Goal: Task Accomplishment & Management: Complete application form

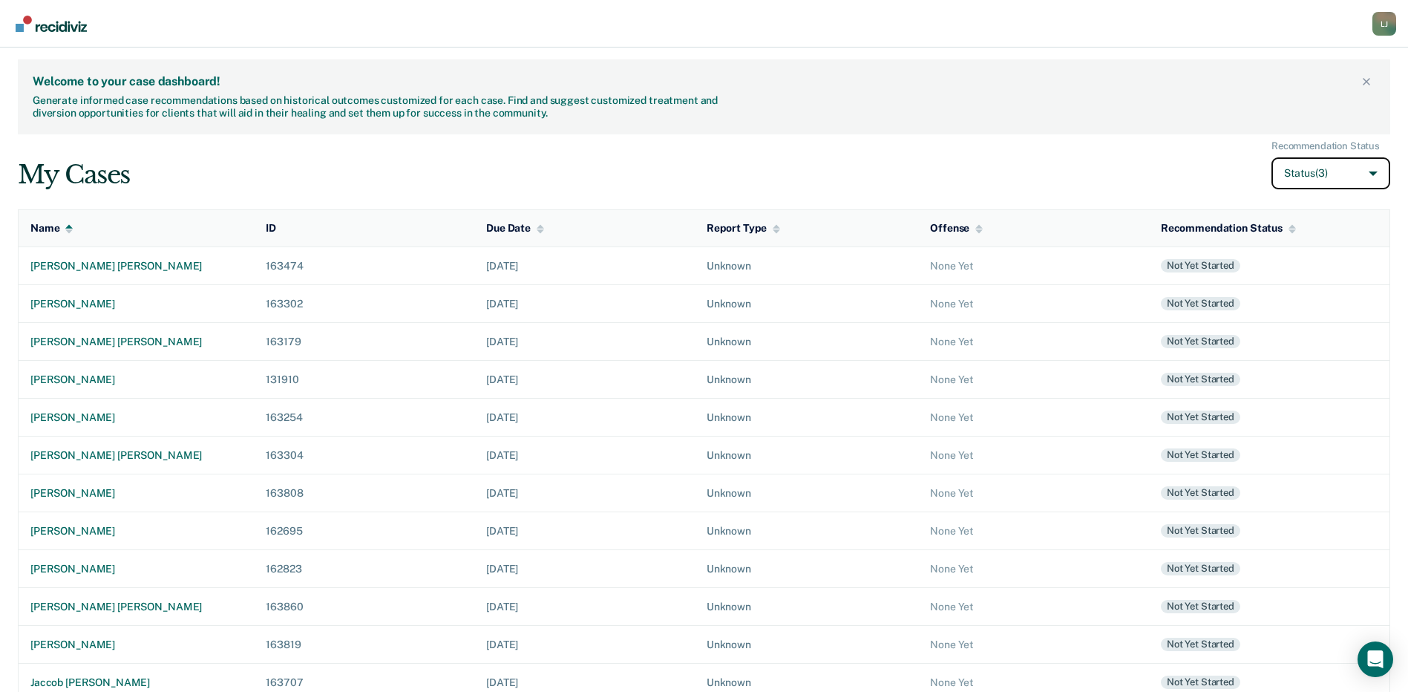
click at [1310, 165] on button "Status (3)" at bounding box center [1330, 173] width 119 height 32
click at [1254, 281] on input "Archived" at bounding box center [1253, 283] width 10 height 10
checkbox input "true"
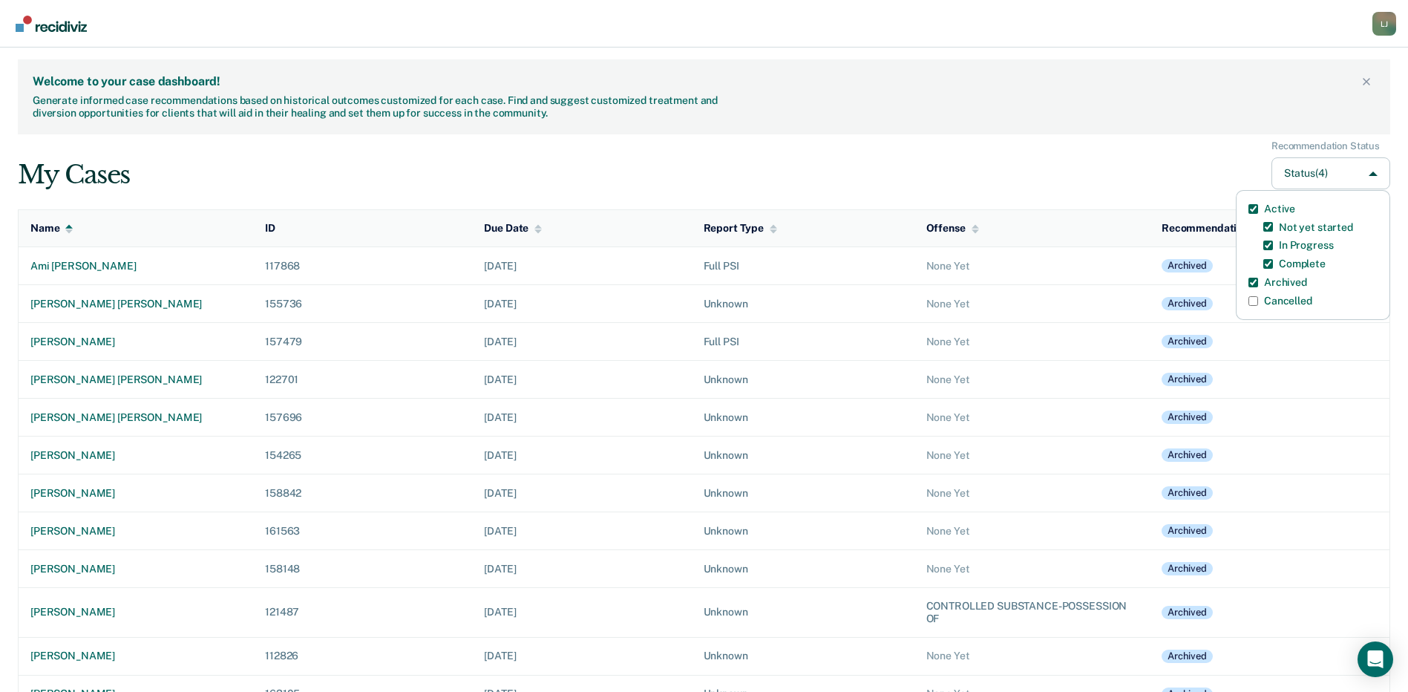
click at [1039, 122] on div "Welcome to your case dashboard! Generate informed case recommendations based on…" at bounding box center [704, 96] width 1372 height 75
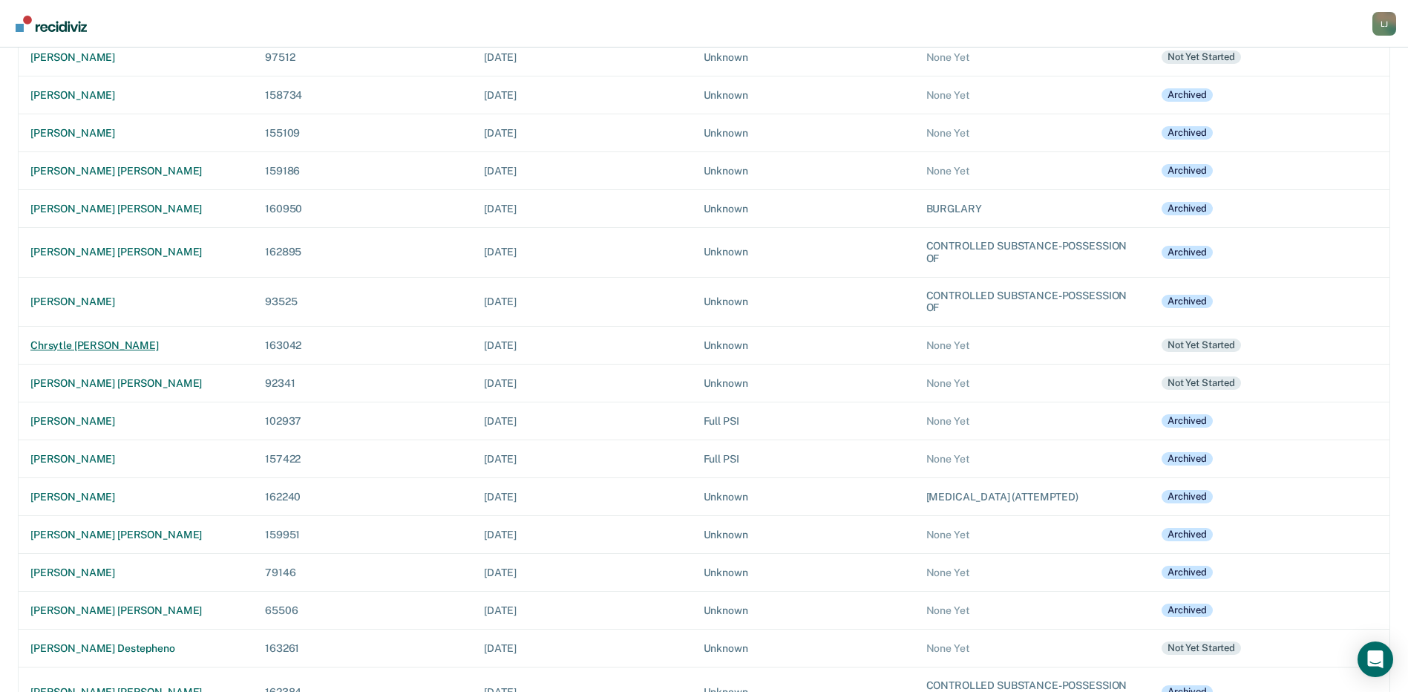
click at [93, 344] on div "chrsytle [PERSON_NAME]" at bounding box center [135, 345] width 211 height 13
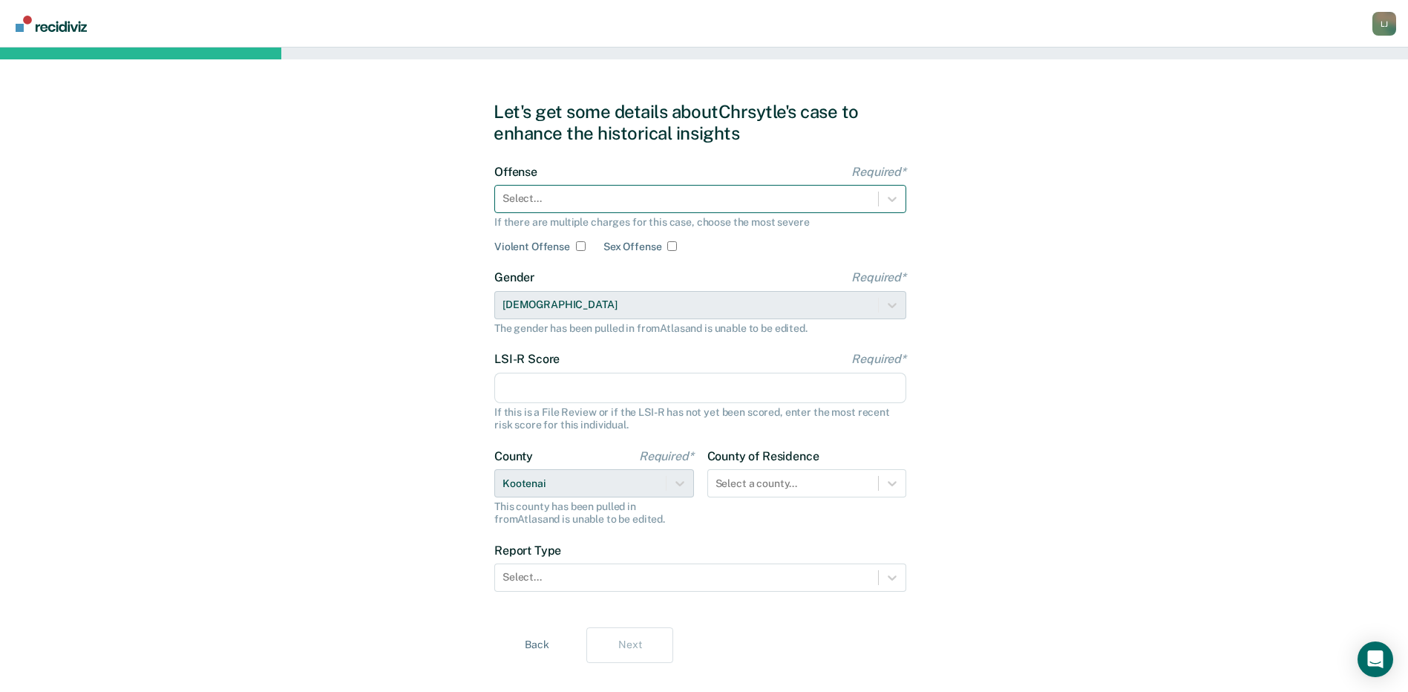
click at [590, 202] on div at bounding box center [687, 199] width 368 height 16
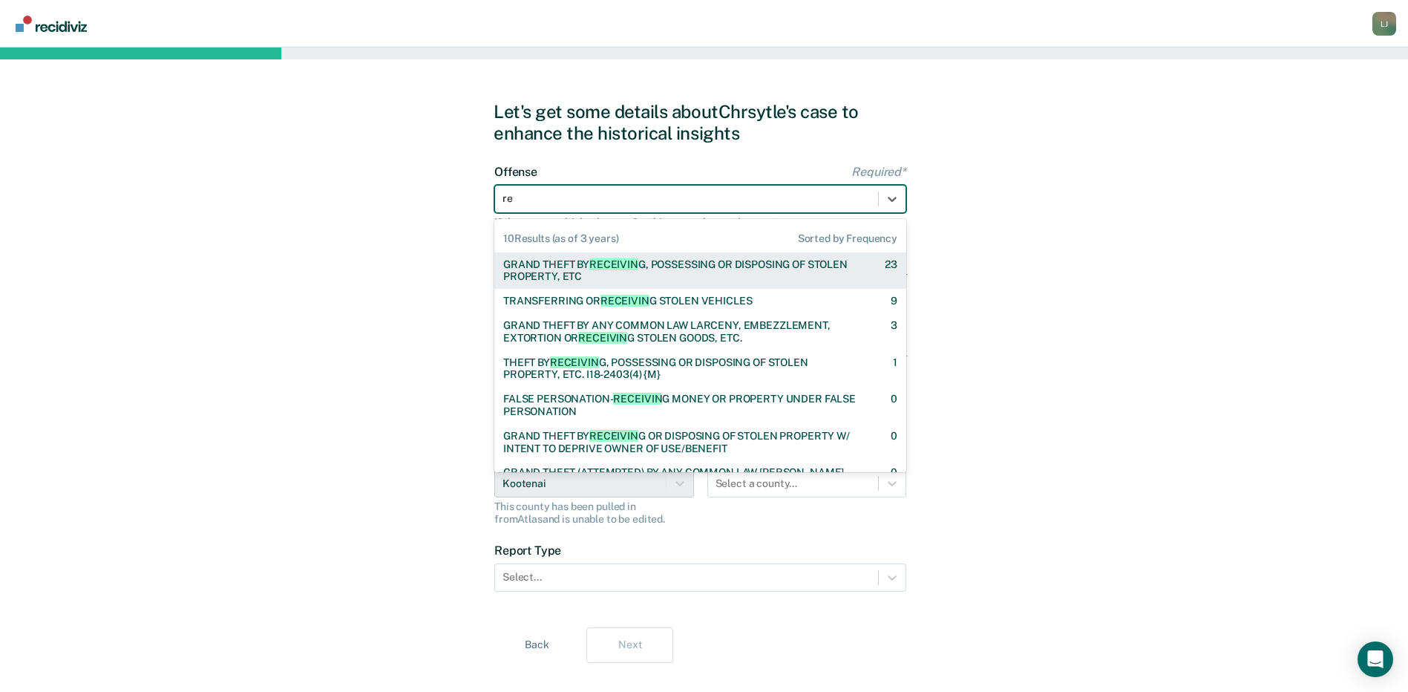
type input "r"
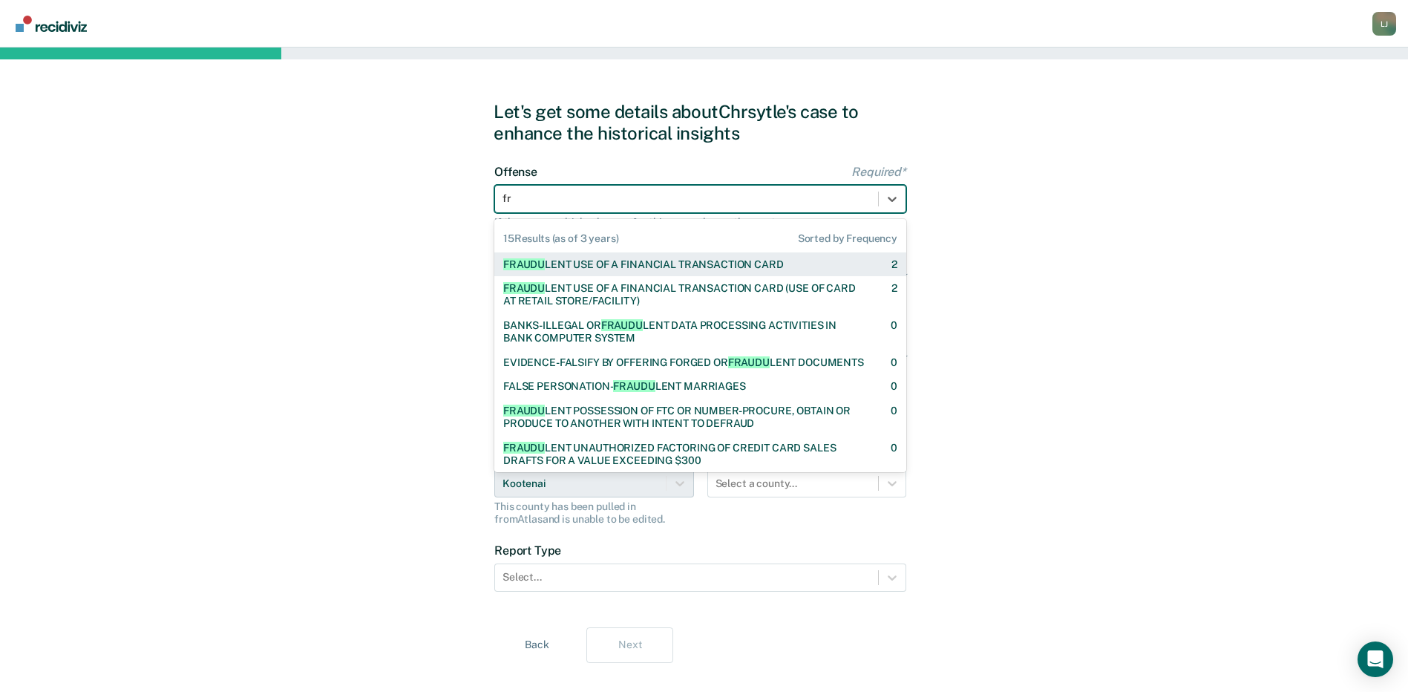
type input "f"
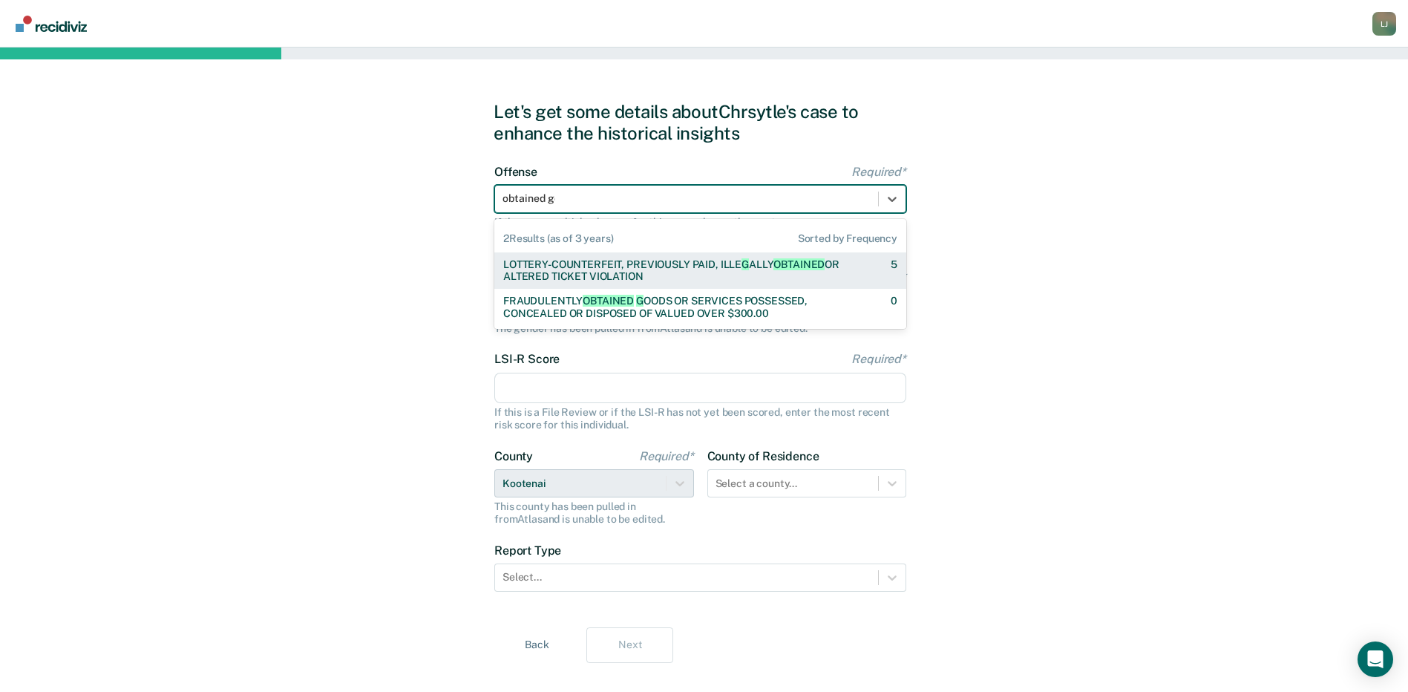
type input "obtained goo"
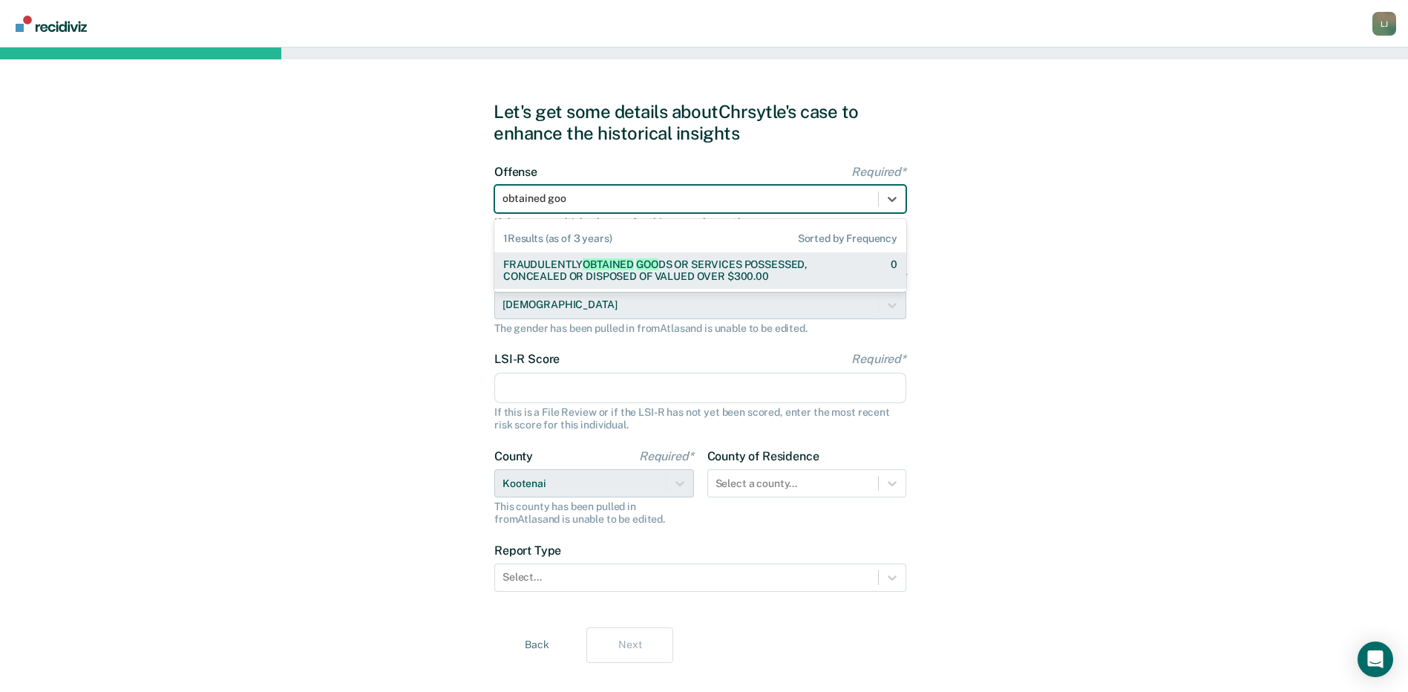
click at [645, 268] on span "GOO" at bounding box center [647, 264] width 22 height 12
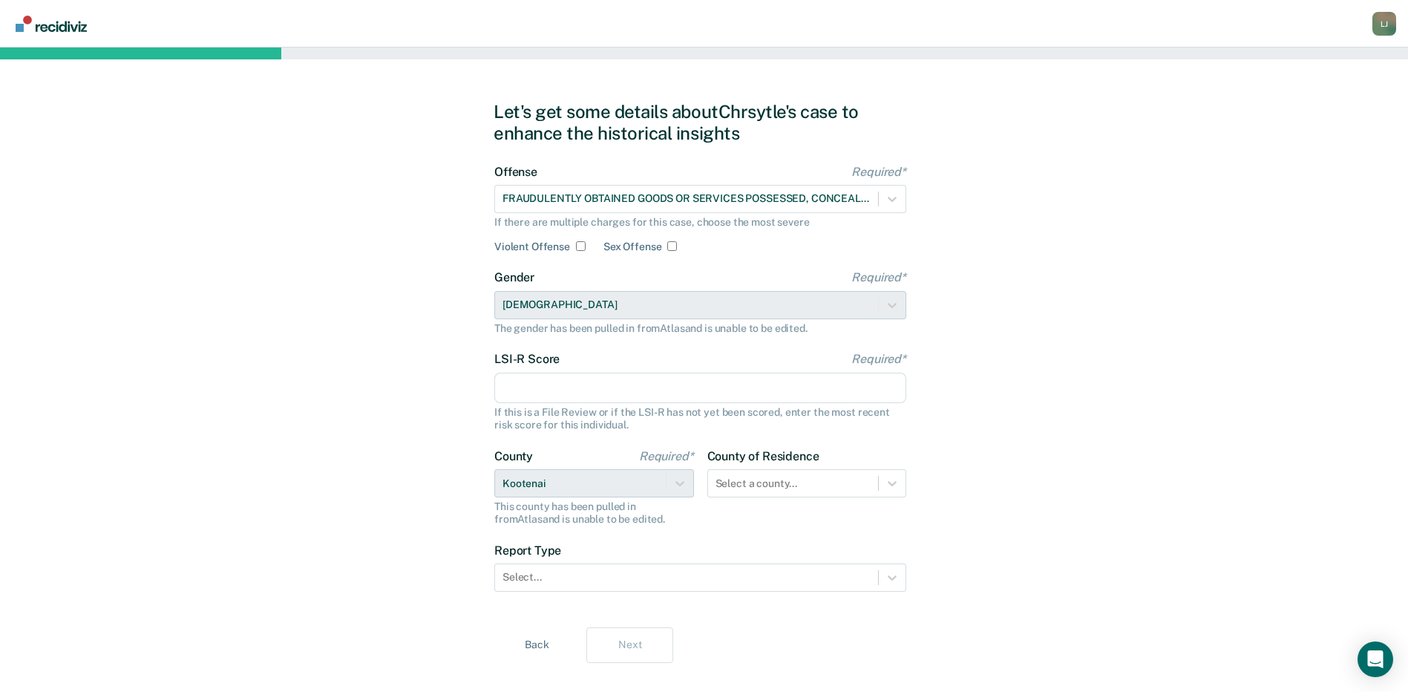
click at [545, 385] on input "LSI-R Score Required*" at bounding box center [700, 388] width 412 height 31
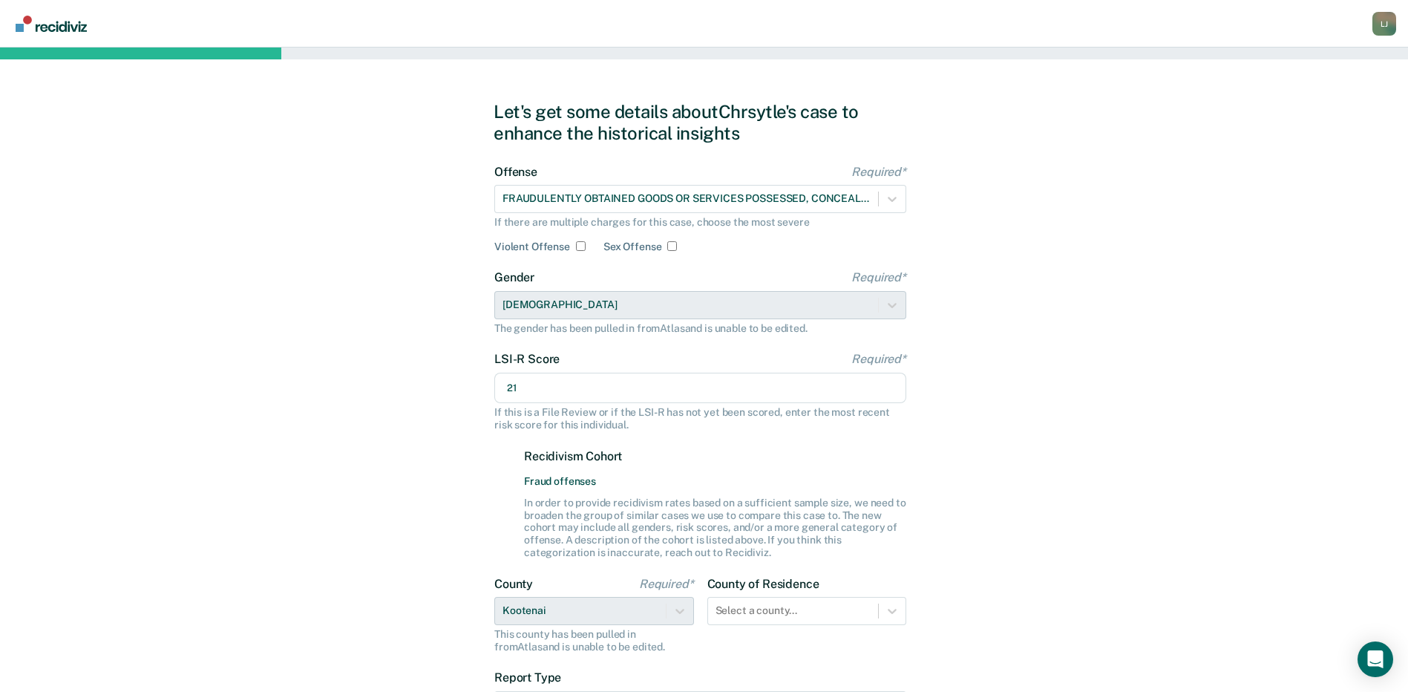
type input "21"
drag, startPoint x: 1073, startPoint y: 318, endPoint x: 1067, endPoint y: 330, distance: 13.9
click at [1073, 318] on div "Let's get some details about [PERSON_NAME]'s case to enhance the historical ins…" at bounding box center [704, 446] width 1408 height 796
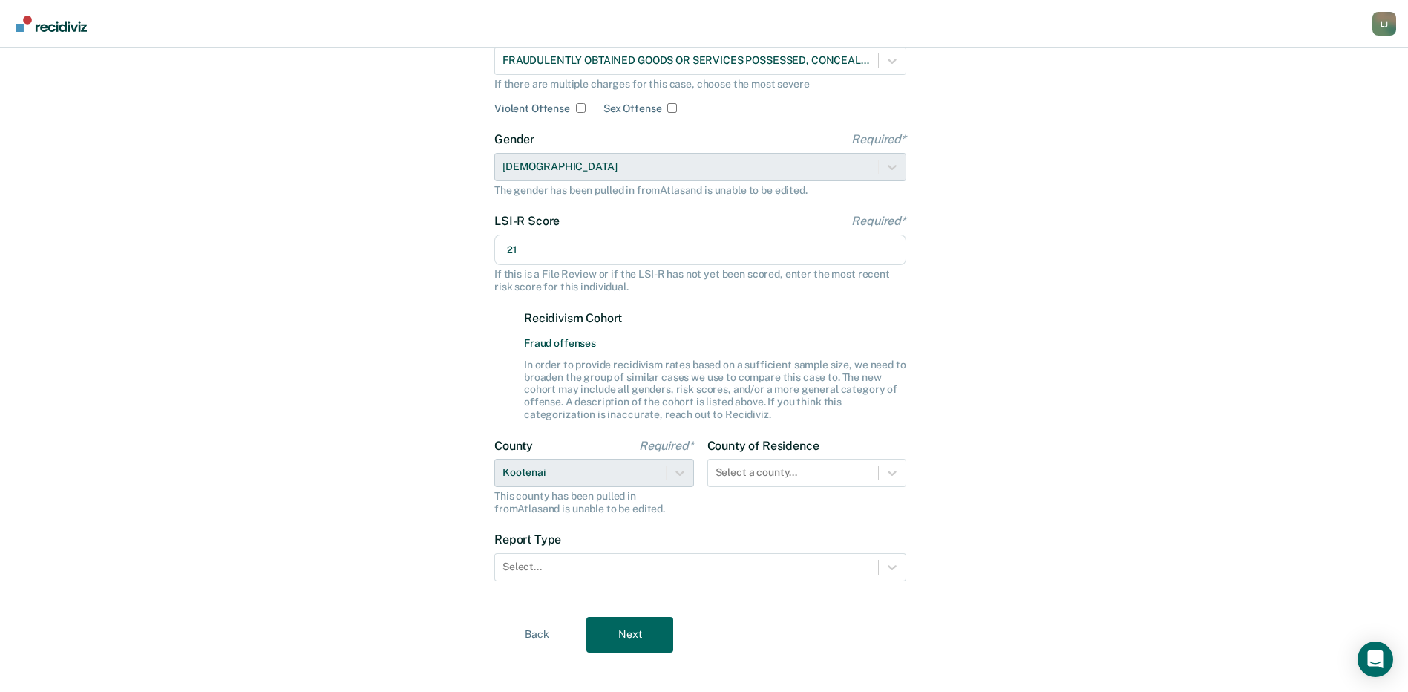
scroll to position [148, 0]
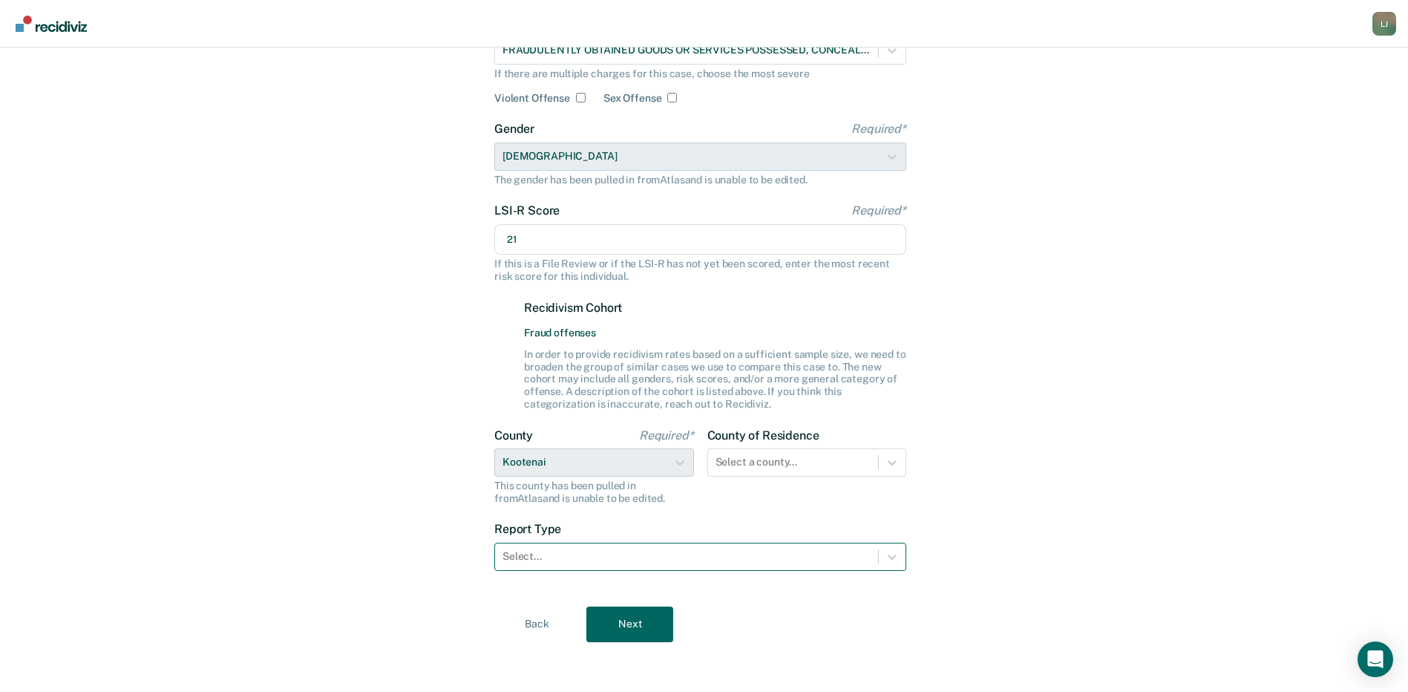
click at [553, 555] on div at bounding box center [687, 557] width 368 height 16
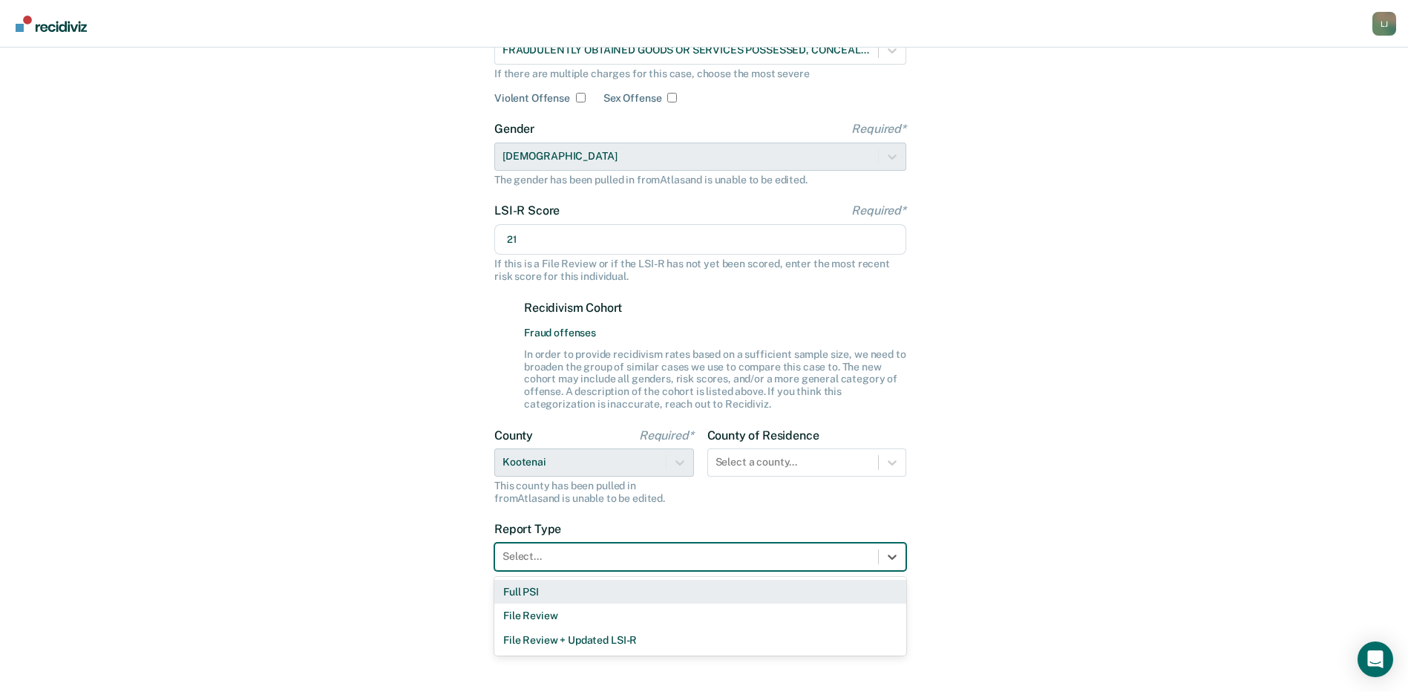
click at [541, 594] on div "Full PSI" at bounding box center [700, 592] width 412 height 24
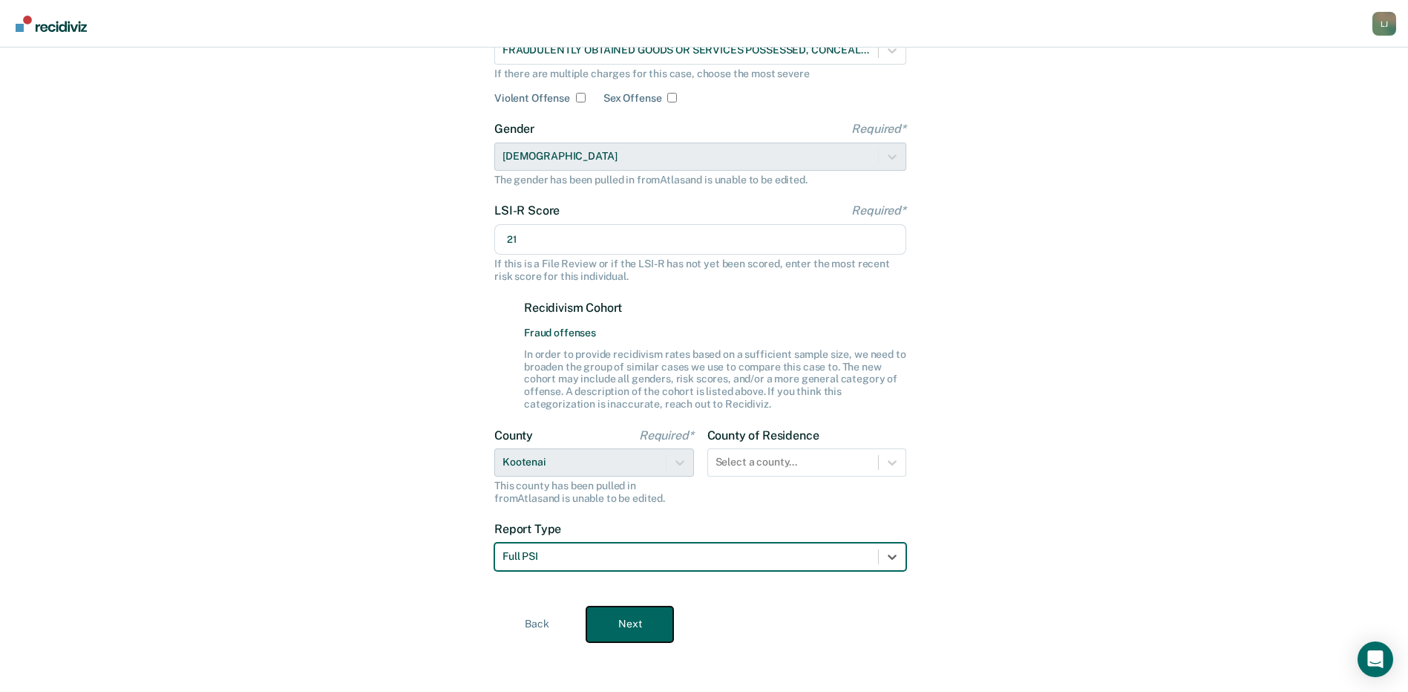
click at [636, 619] on button "Next" at bounding box center [629, 624] width 87 height 36
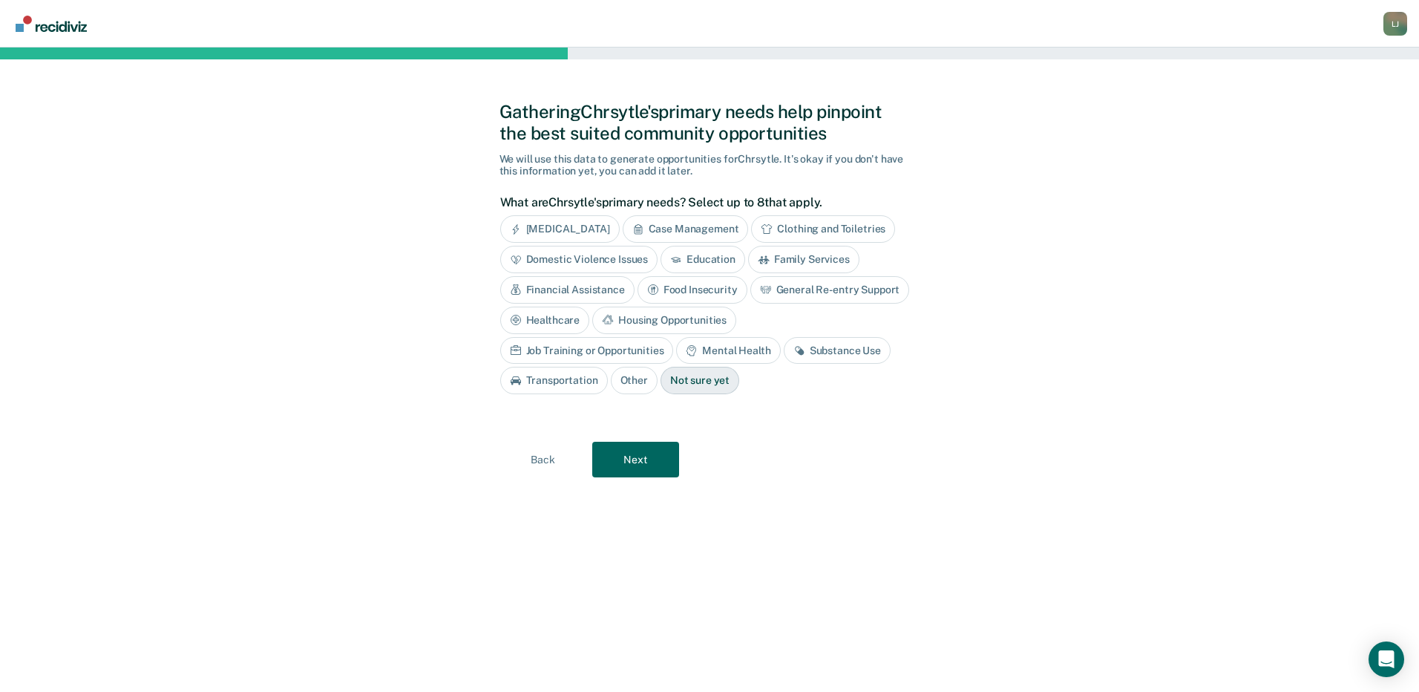
click at [661, 380] on div "Not sure yet" at bounding box center [700, 380] width 79 height 27
click at [629, 453] on button "Next" at bounding box center [635, 460] width 87 height 36
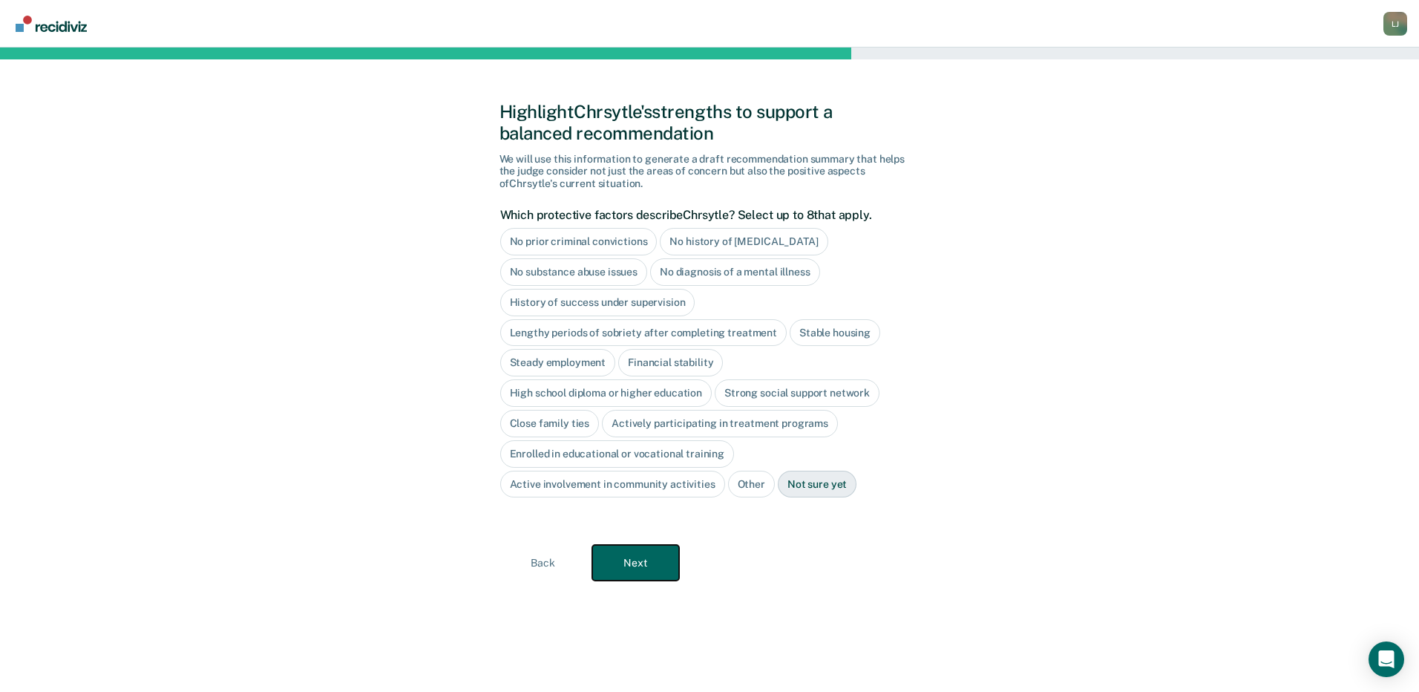
click at [649, 557] on button "Next" at bounding box center [635, 563] width 87 height 36
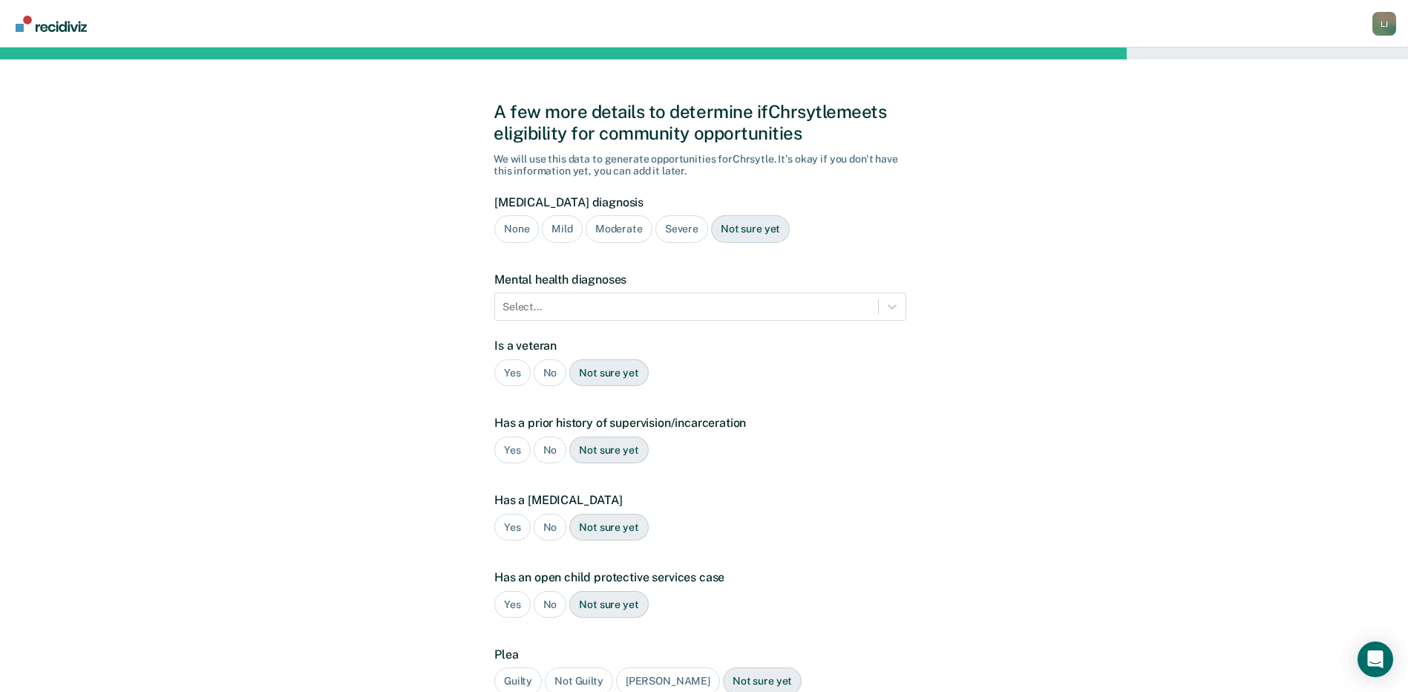
click at [547, 367] on div "No" at bounding box center [550, 372] width 33 height 27
click at [541, 448] on div "No" at bounding box center [550, 449] width 33 height 27
click at [546, 525] on div "No" at bounding box center [550, 527] width 33 height 27
click at [549, 598] on div "No" at bounding box center [550, 604] width 33 height 27
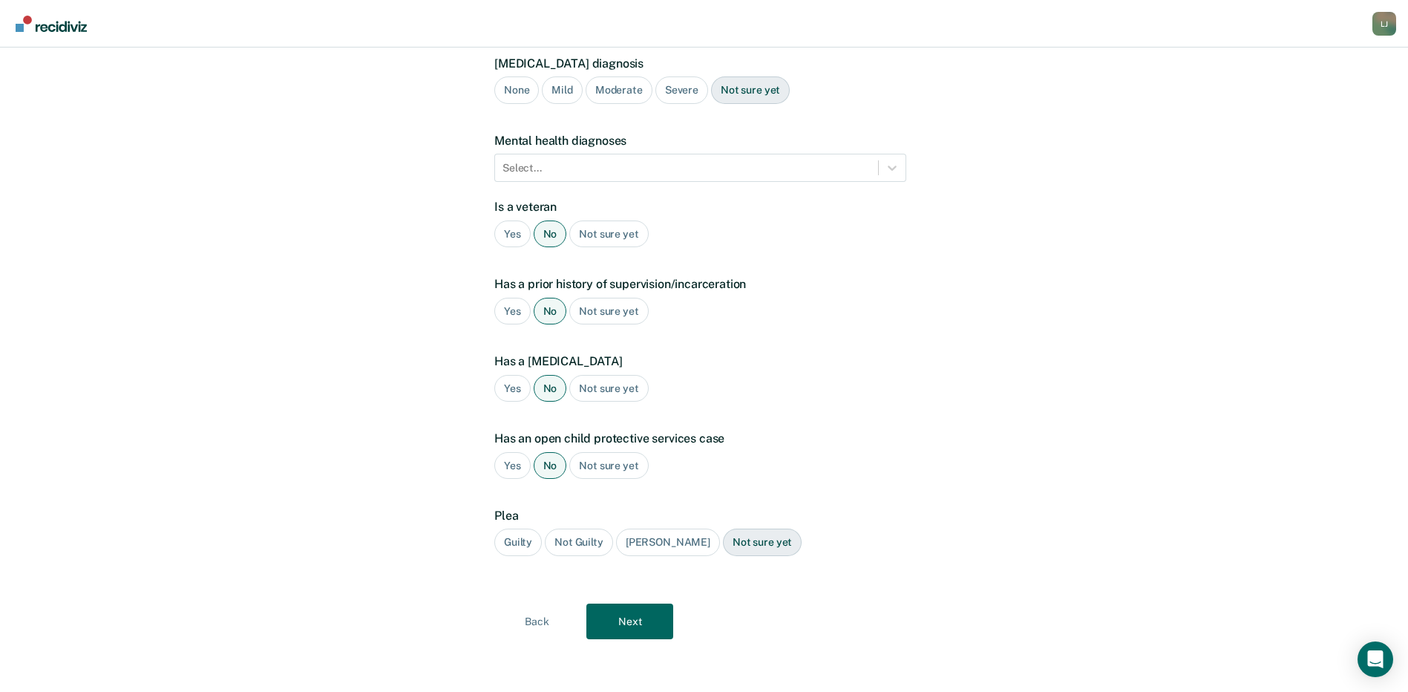
scroll to position [140, 0]
click at [526, 538] on div "Guilty" at bounding box center [518, 541] width 48 height 27
click at [627, 618] on button "Next" at bounding box center [629, 621] width 87 height 36
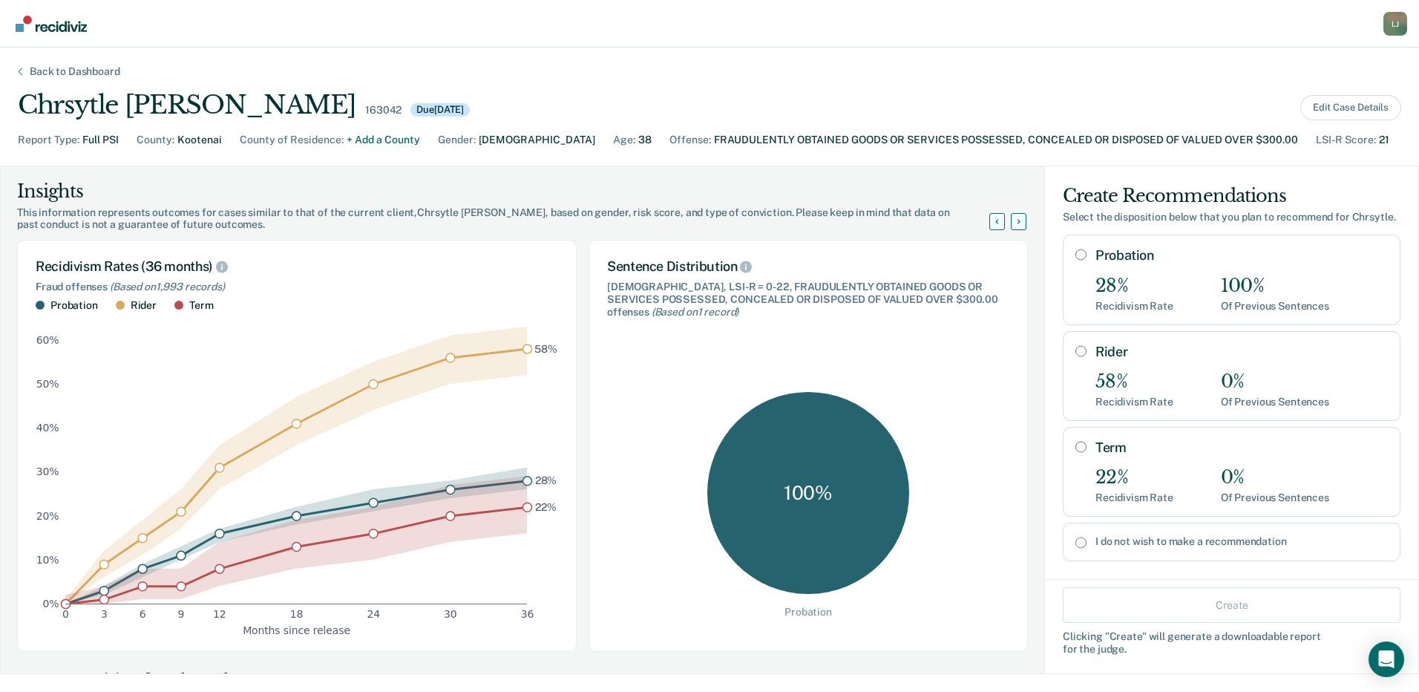
click at [1076, 261] on input "Probation" at bounding box center [1081, 255] width 11 height 12
radio input "true"
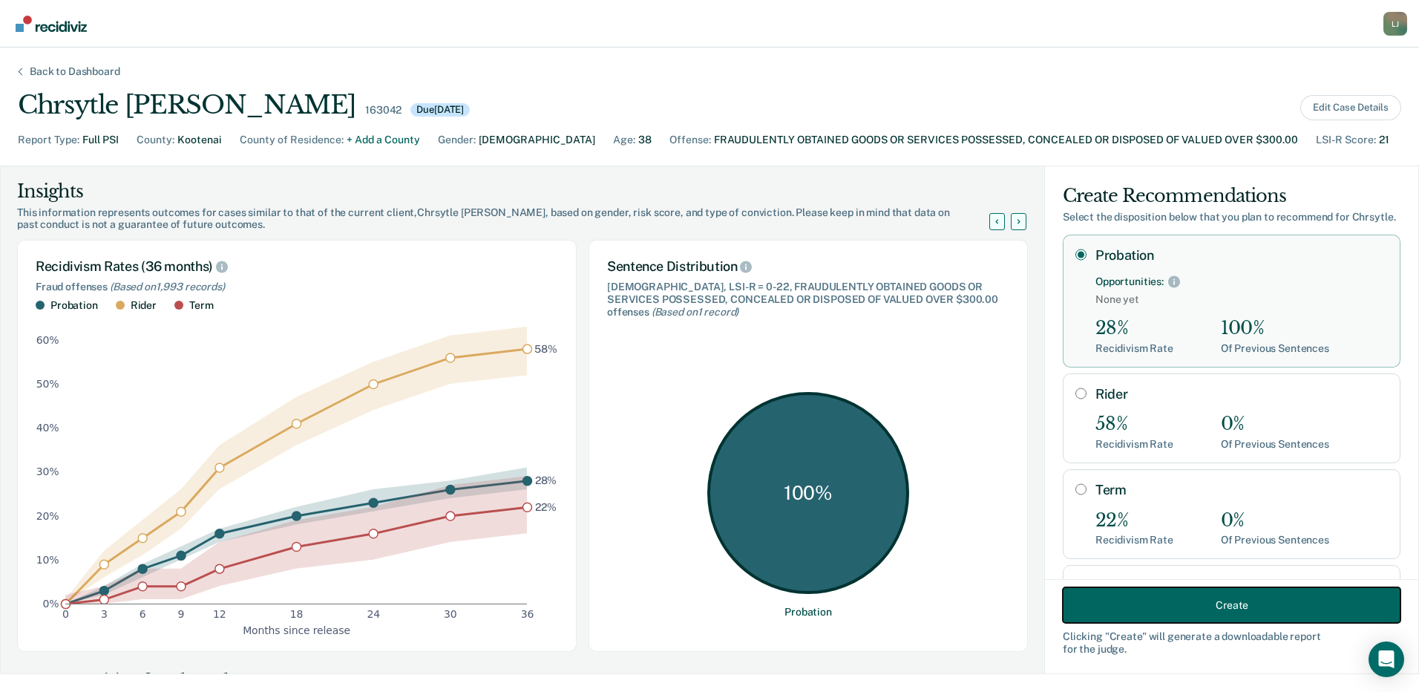
click at [1206, 602] on button "Create" at bounding box center [1232, 605] width 338 height 36
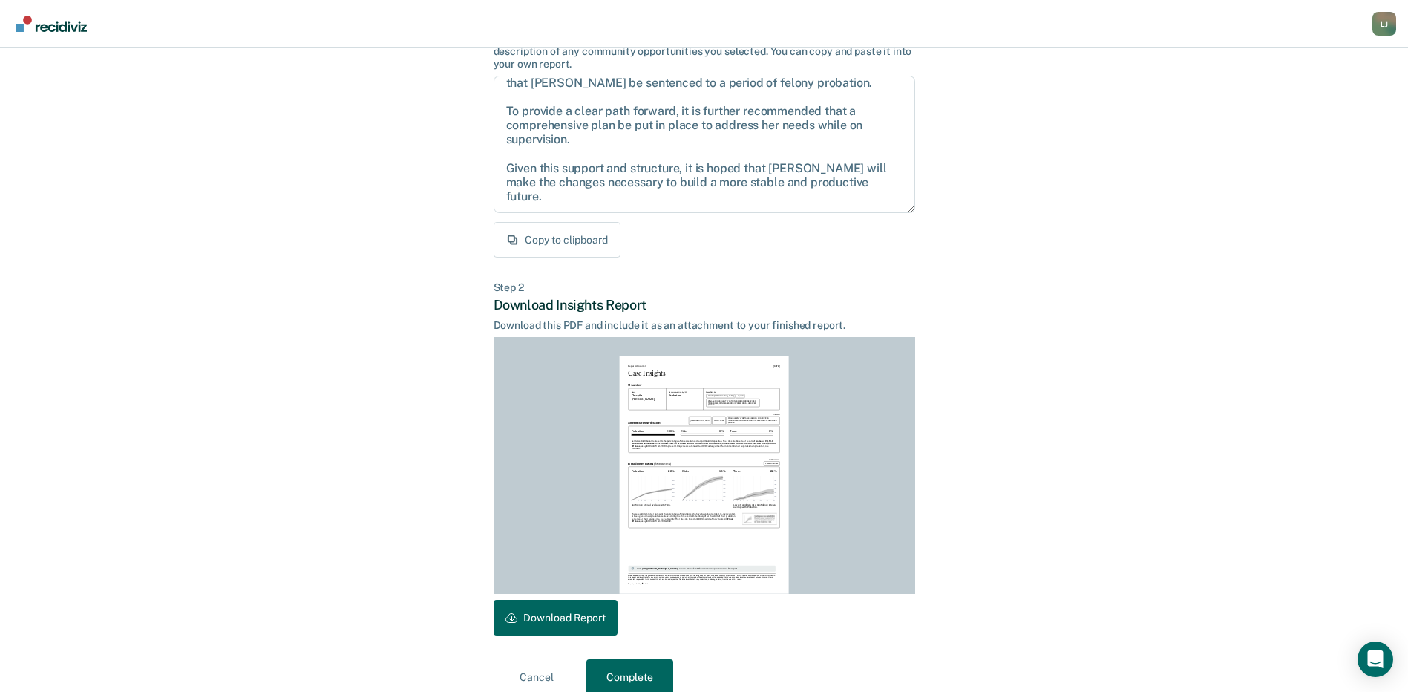
scroll to position [154, 0]
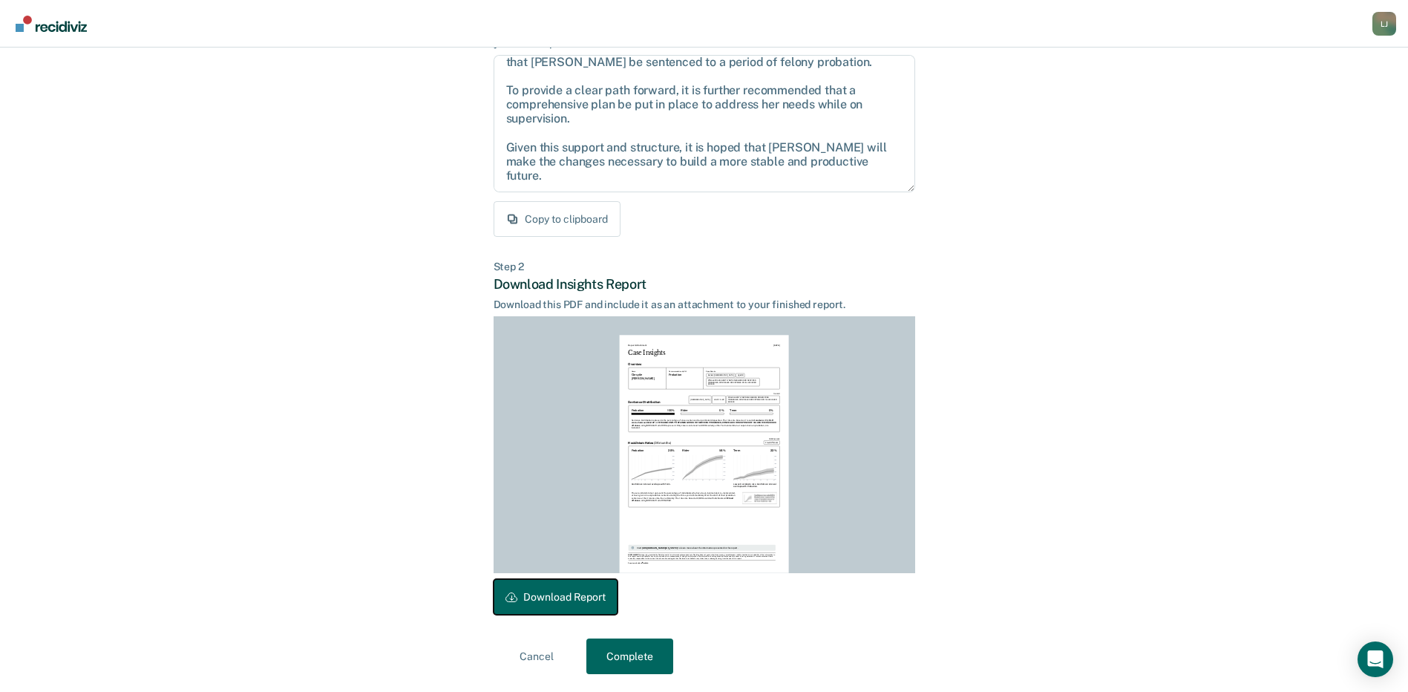
click at [539, 598] on button "Download Report" at bounding box center [556, 597] width 124 height 36
click at [629, 648] on button "Complete" at bounding box center [629, 656] width 87 height 36
